Goal: Transaction & Acquisition: Purchase product/service

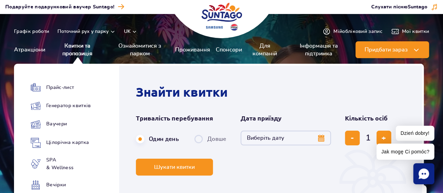
click at [82, 53] on link "Квитки та пропозиція" at bounding box center [78, 49] width 54 height 17
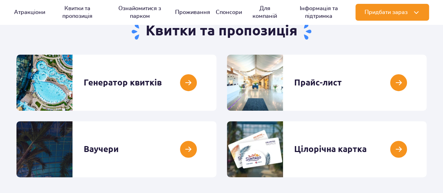
scroll to position [80, 0]
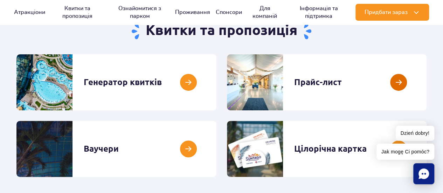
click at [427, 85] on link at bounding box center [427, 82] width 0 height 56
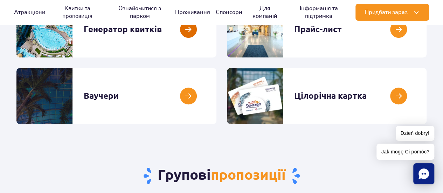
scroll to position [92, 0]
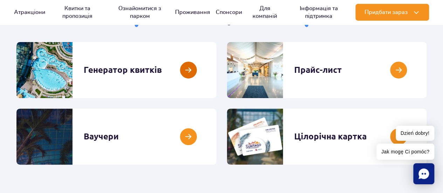
click at [217, 75] on link at bounding box center [217, 70] width 0 height 56
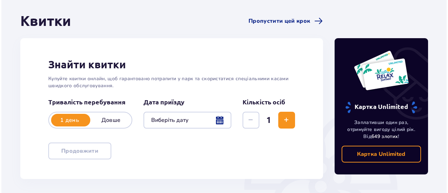
scroll to position [62, 0]
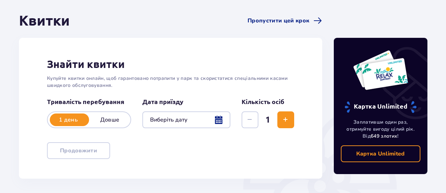
click at [187, 119] on div at bounding box center [186, 119] width 88 height 17
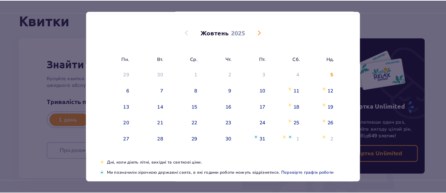
scroll to position [37, 0]
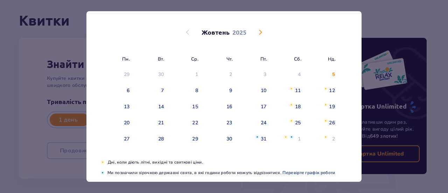
click at [259, 30] on span "Наступний місяць" at bounding box center [260, 32] width 8 height 8
click at [261, 33] on span "Наступний місяць" at bounding box center [260, 32] width 8 height 8
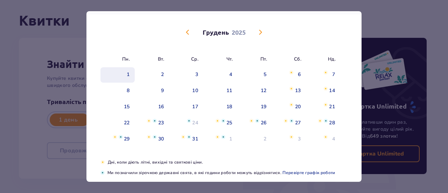
click at [128, 77] on div "1" at bounding box center [128, 74] width 3 height 7
type input "01.12.25"
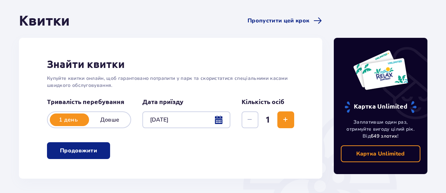
click at [59, 89] on div "Знайти квитки Купуйте квитки онлайн, щоб гарантовано потрапити у парк та скорис…" at bounding box center [170, 108] width 303 height 141
click at [290, 121] on button "Збільшити" at bounding box center [285, 119] width 17 height 17
click at [107, 153] on button "Продовжити" at bounding box center [78, 150] width 63 height 17
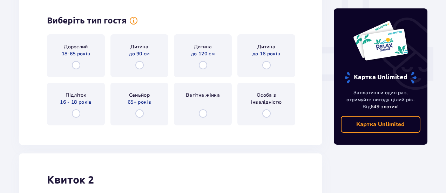
scroll to position [264, 0]
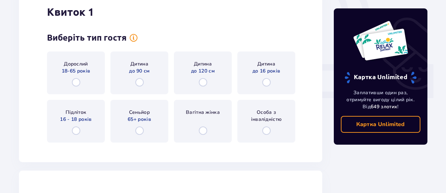
click at [83, 89] on div "Дорослий 18-65 років" at bounding box center [76, 73] width 58 height 43
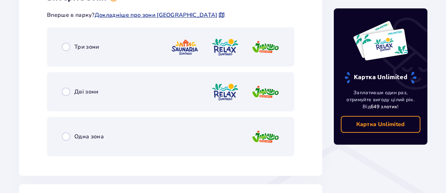
scroll to position [429, 0]
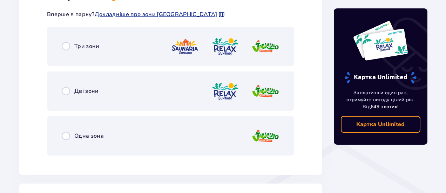
click at [102, 52] on div "Три зони" at bounding box center [170, 46] width 247 height 39
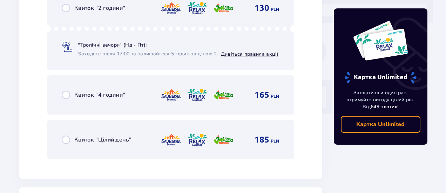
scroll to position [626, 0]
click at [128, 131] on div "Квиток "Цілий день" 185 PLN" at bounding box center [170, 139] width 247 height 39
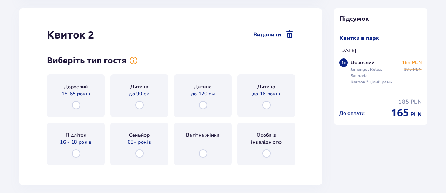
scroll to position [841, 0]
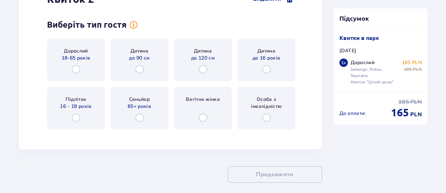
click at [92, 74] on div "Дорослий 18-65 років" at bounding box center [76, 60] width 58 height 43
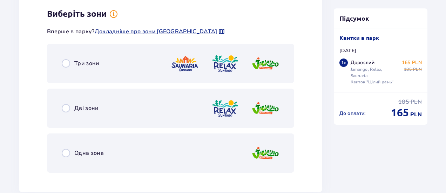
scroll to position [976, 0]
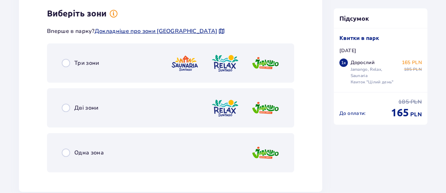
click at [92, 74] on div "Три зони" at bounding box center [170, 62] width 247 height 39
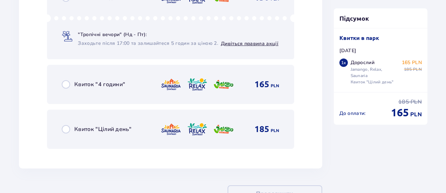
scroll to position [1202, 0]
click at [125, 139] on div "Квиток "Цілий день" 185 PLN" at bounding box center [170, 128] width 247 height 39
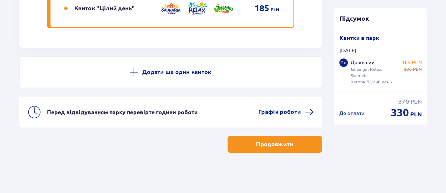
scroll to position [1324, 0]
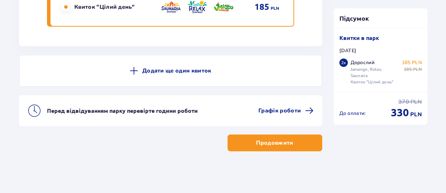
click at [254, 135] on button "Продовжити" at bounding box center [274, 143] width 95 height 17
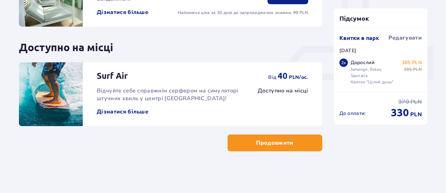
scroll to position [282, 0]
click at [256, 142] on p "Продовжити" at bounding box center [274, 143] width 37 height 8
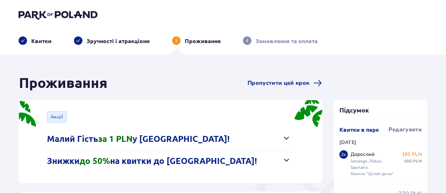
click at [74, 13] on img at bounding box center [58, 15] width 79 height 10
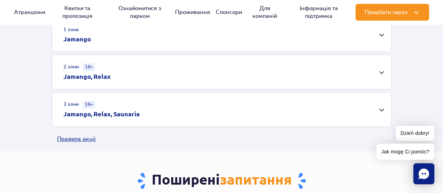
scroll to position [243, 0]
click at [274, 113] on div "3 зони 16+ Jamango, Relax, Saunaria" at bounding box center [221, 109] width 339 height 34
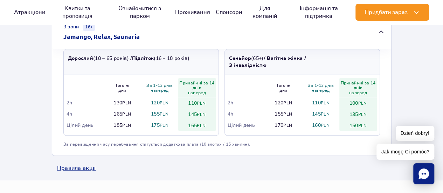
scroll to position [324, 0]
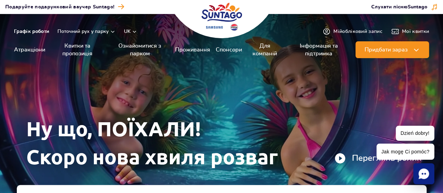
click at [43, 32] on link "Графік роботи" at bounding box center [31, 31] width 35 height 7
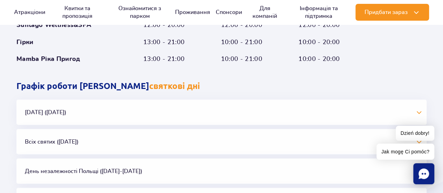
scroll to position [630, 0]
